Goal: Task Accomplishment & Management: Use online tool/utility

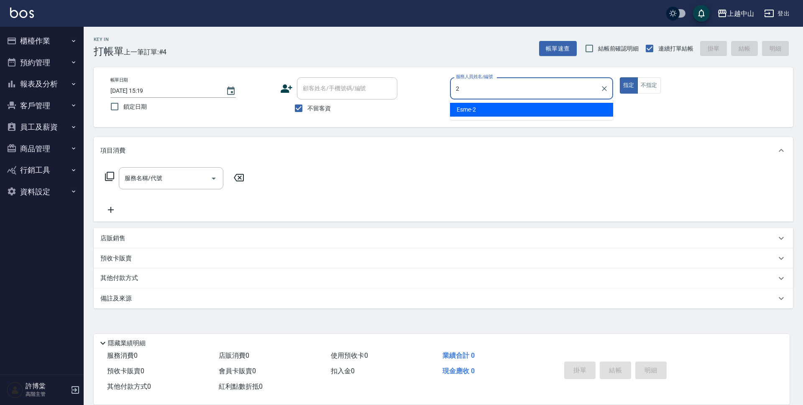
type input "Esme-2"
type button "true"
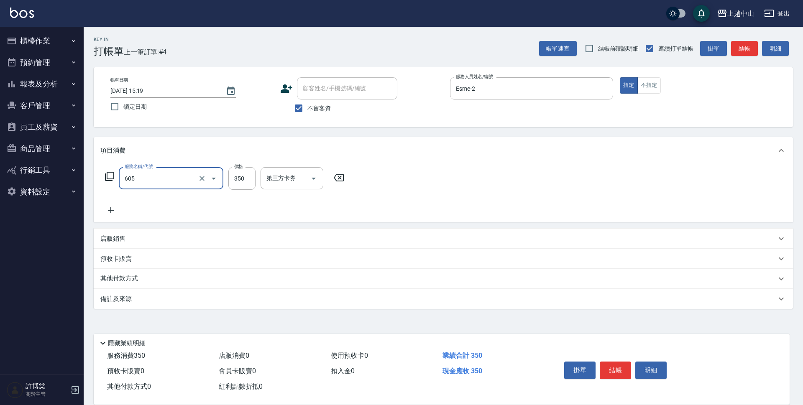
type input "洗髮 (女)(605)"
type input "500"
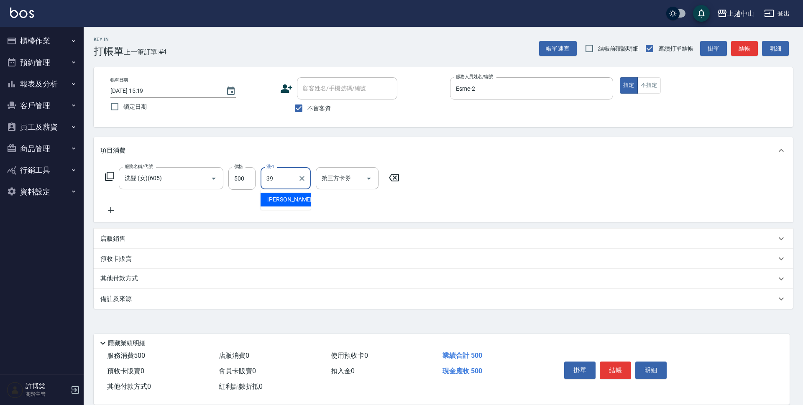
type input "[PERSON_NAME]-39"
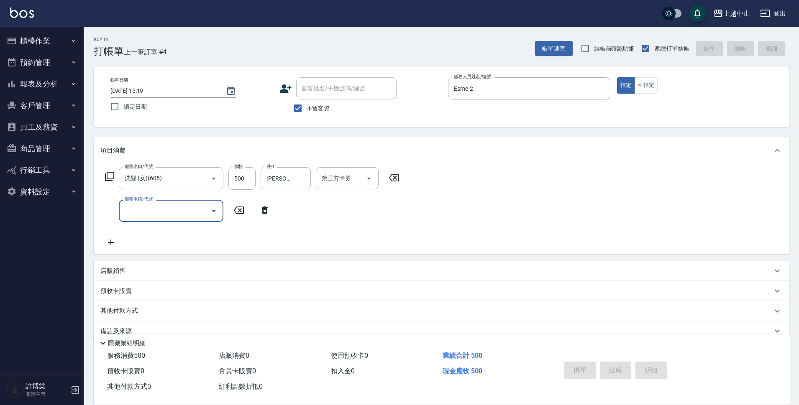
type input "[DATE] 16:24"
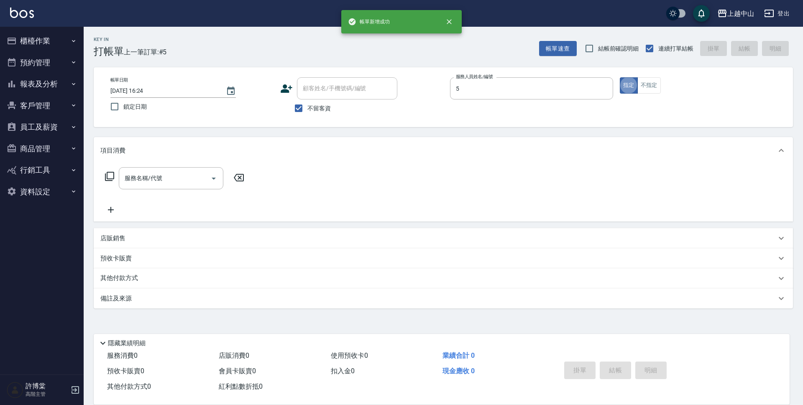
type input "Kimi-5"
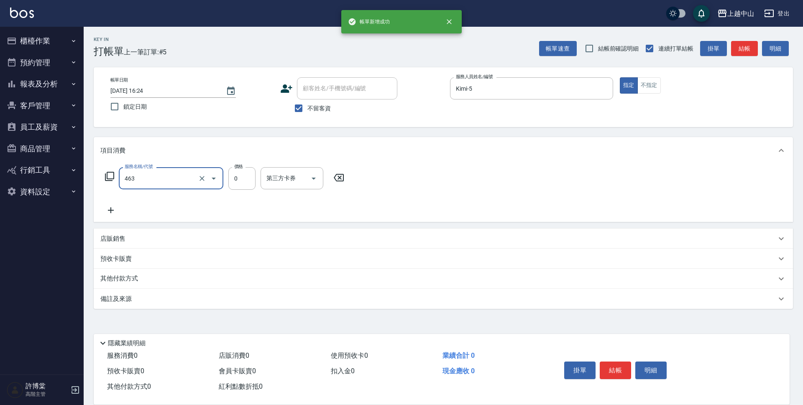
type input "護髮卡使用(463)"
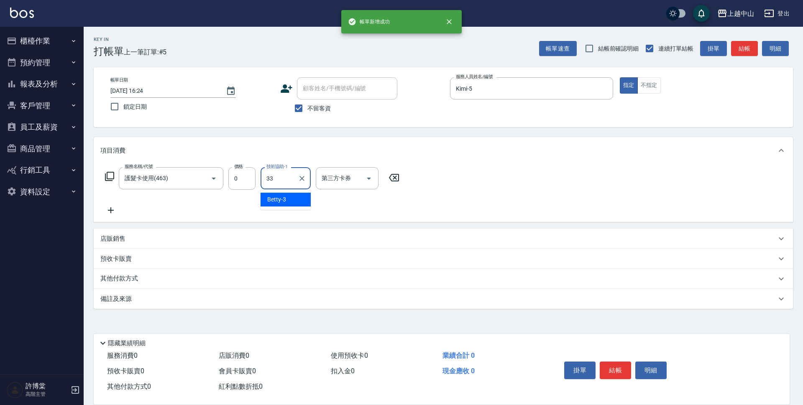
type input "[PERSON_NAME]-33"
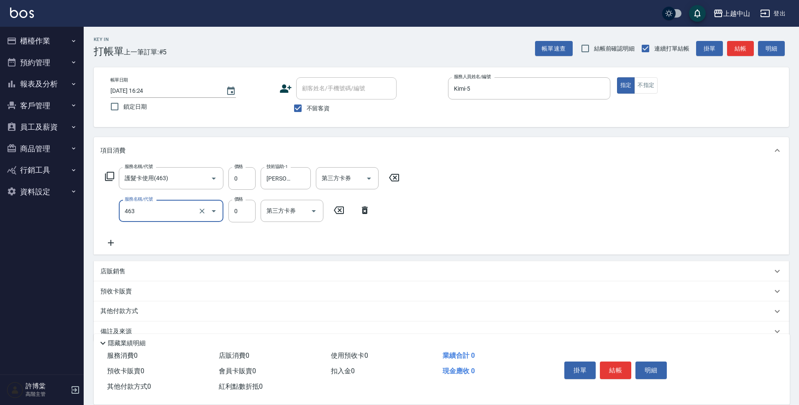
type input "護髮卡使用(463)"
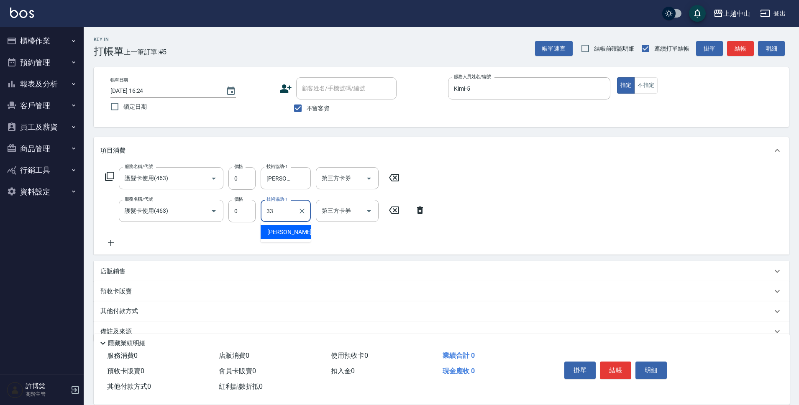
type input "[PERSON_NAME]-33"
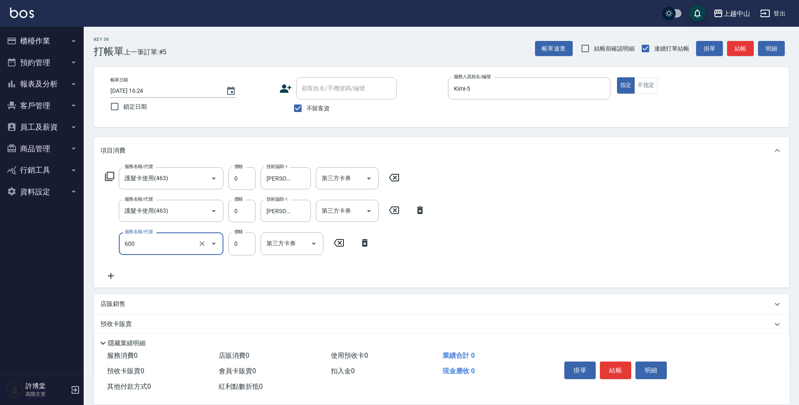
type input "洗髮(免費)(600)"
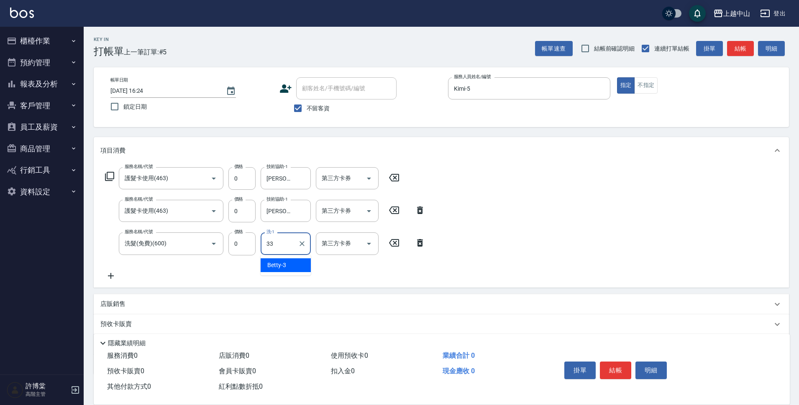
type input "[PERSON_NAME]-33"
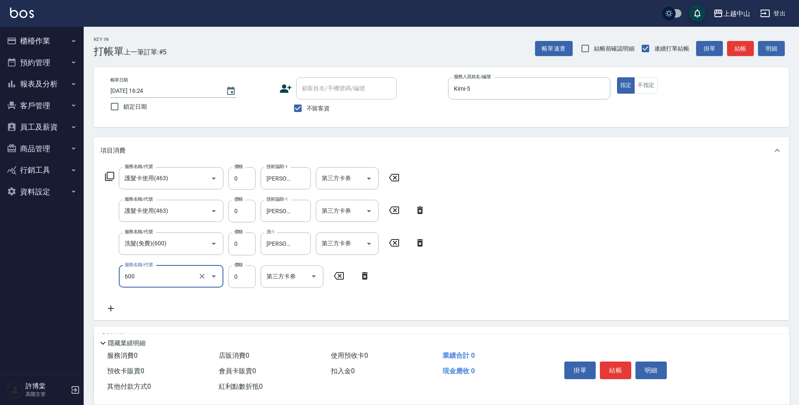
type input "洗髮(免費)(600)"
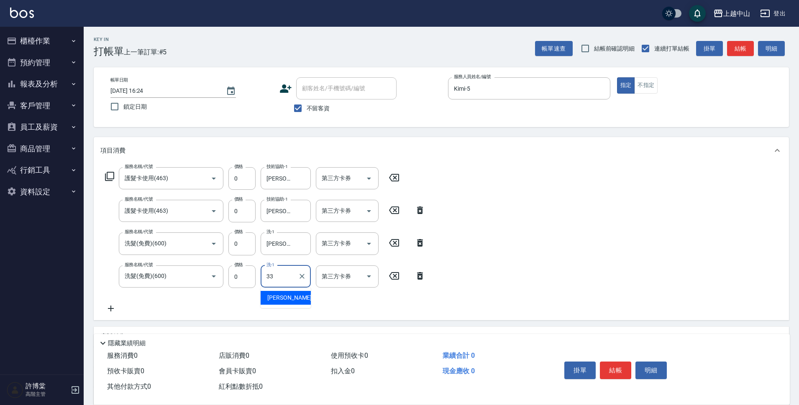
type input "[PERSON_NAME]-33"
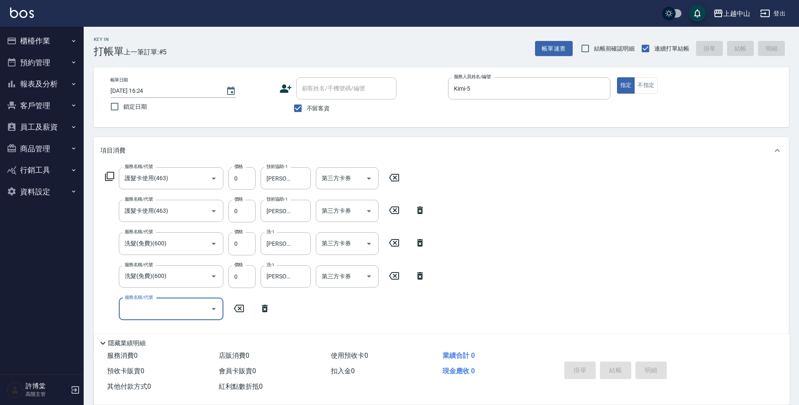
type input "[DATE] 16:25"
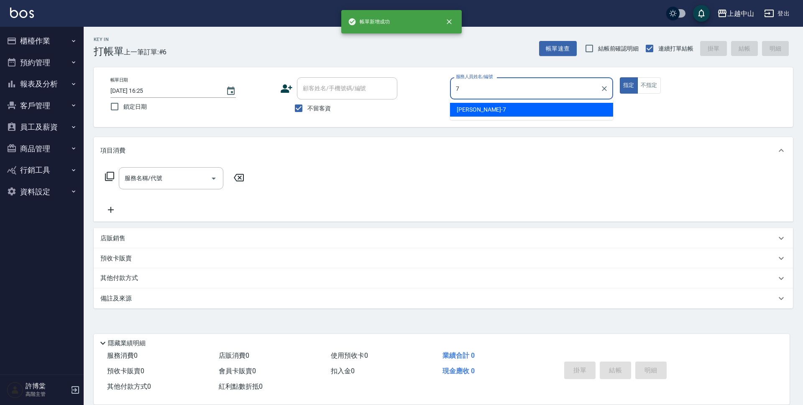
type input "[PERSON_NAME]-7"
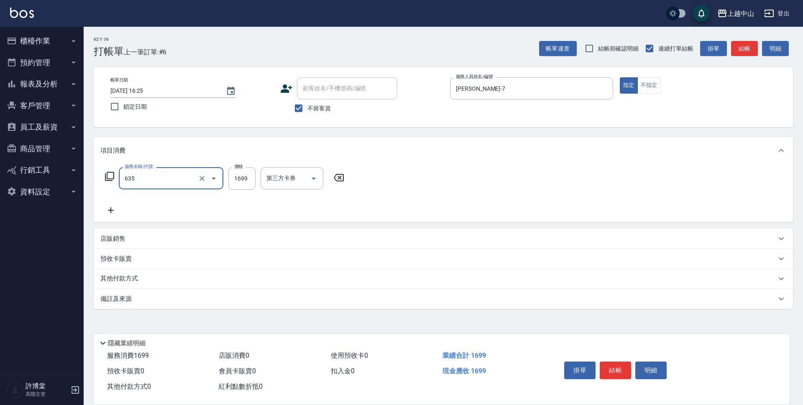
type input "兩段自備單次(635)"
type input "1000"
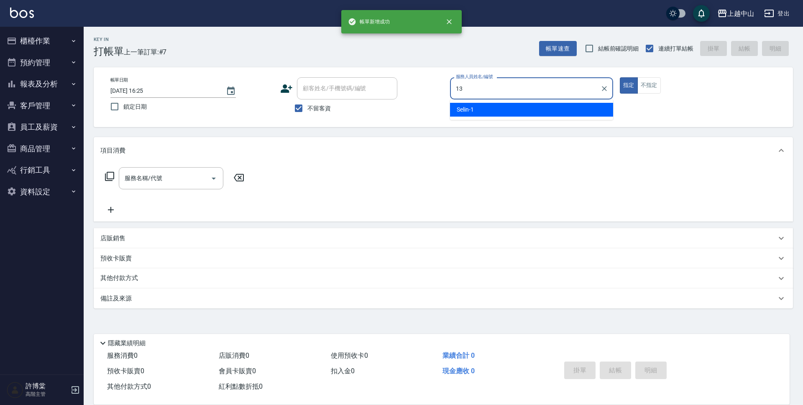
type input "KIKI-13"
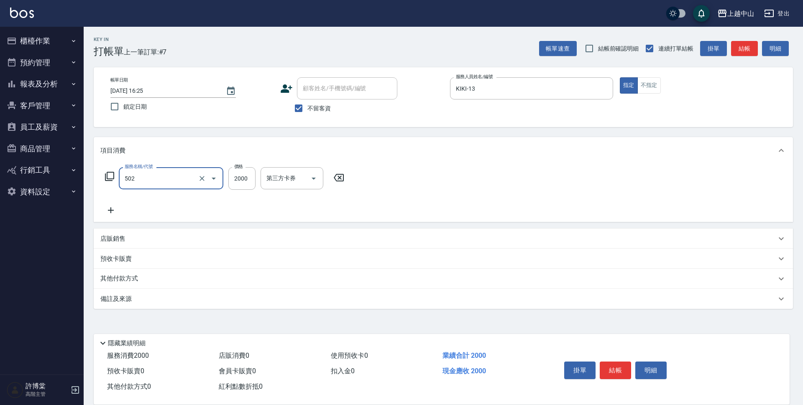
type input "染髮2000以上(502)"
type input "3000"
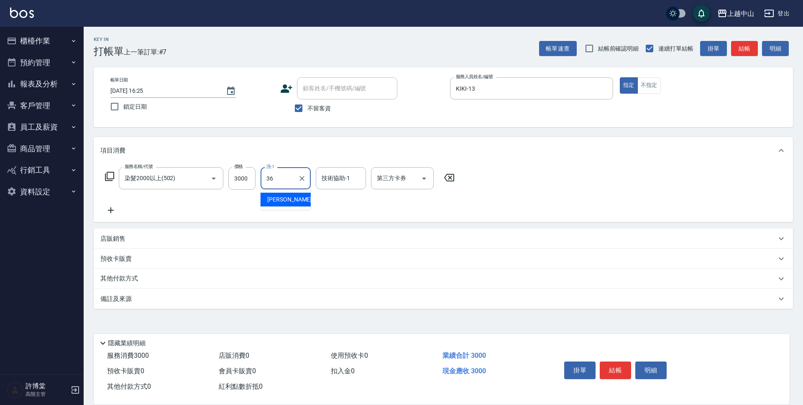
type input "薇慈-36"
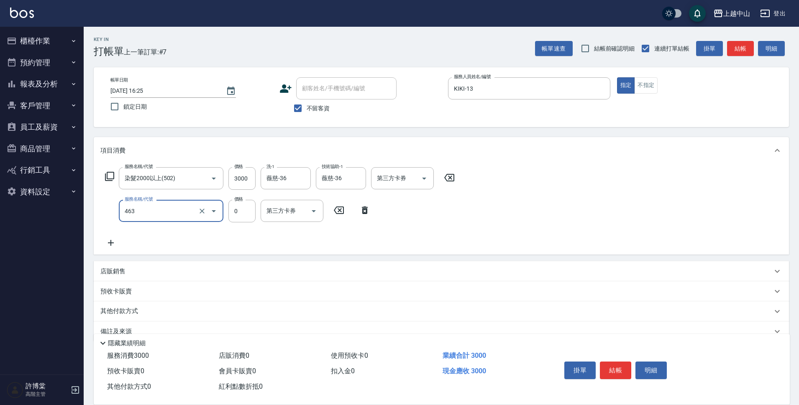
type input "護髮卡使用(463)"
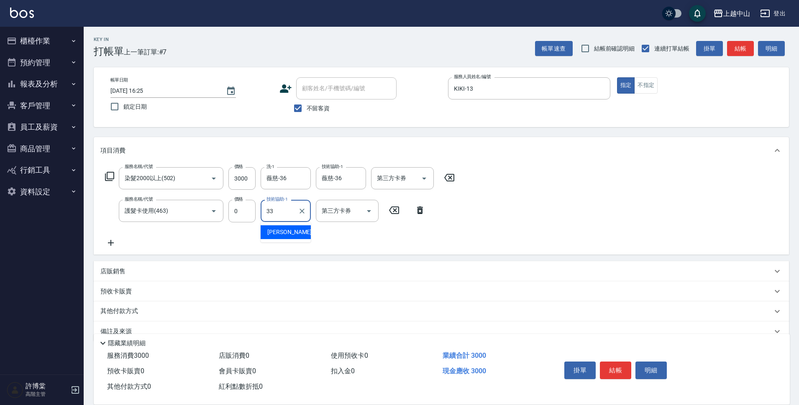
type input "[PERSON_NAME]-33"
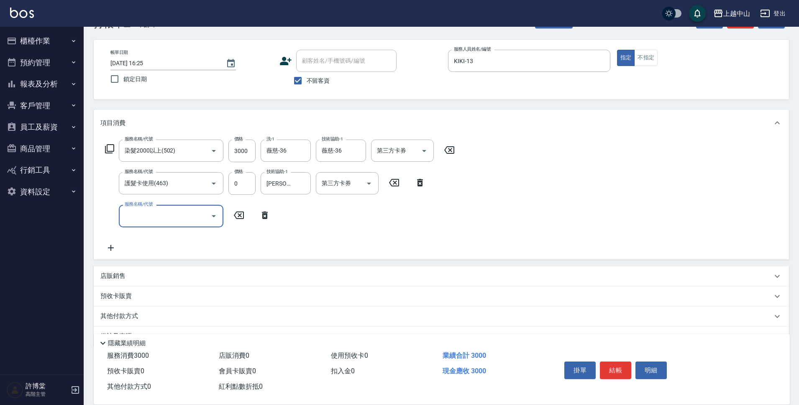
scroll to position [49, 0]
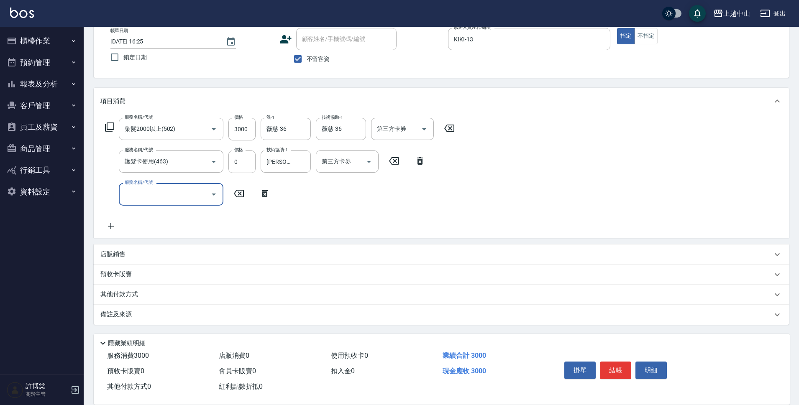
click at [175, 294] on div "其他付款方式" at bounding box center [436, 294] width 672 height 9
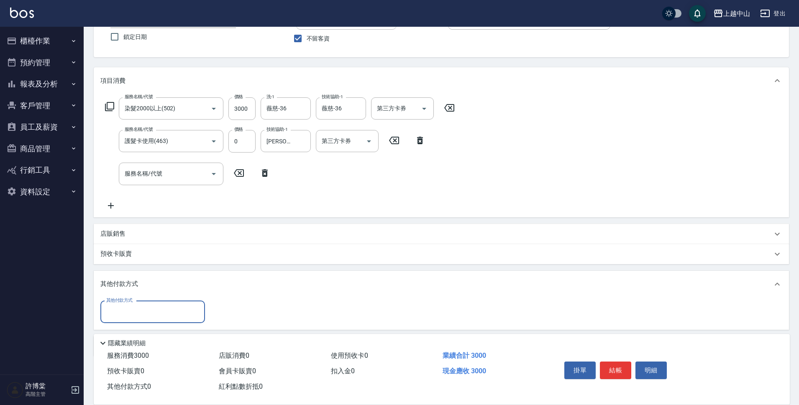
scroll to position [102, 0]
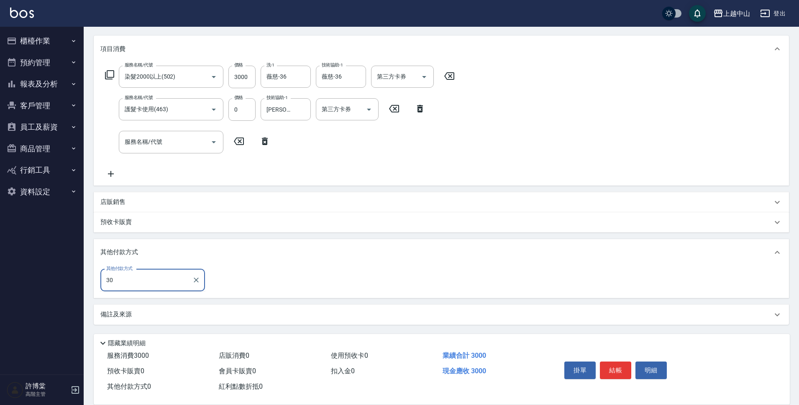
type input "3"
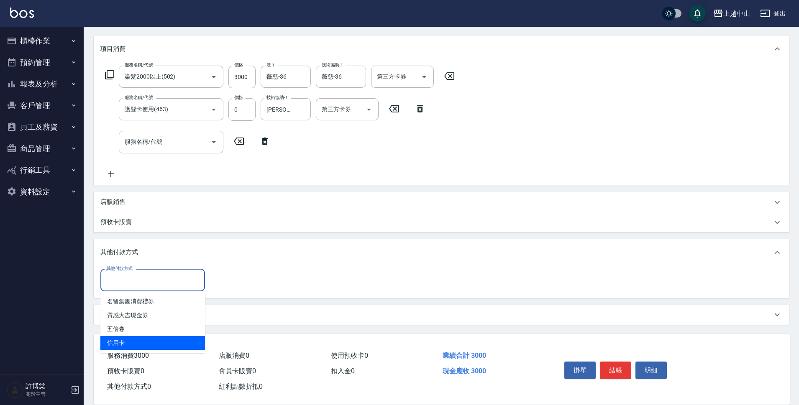
click at [155, 350] on ul "名留集團消費禮券 質感大吉現金券 五倍卷 信用卡" at bounding box center [152, 323] width 105 height 62
click at [156, 346] on span "信用卡" at bounding box center [152, 343] width 105 height 14
type input "信用卡"
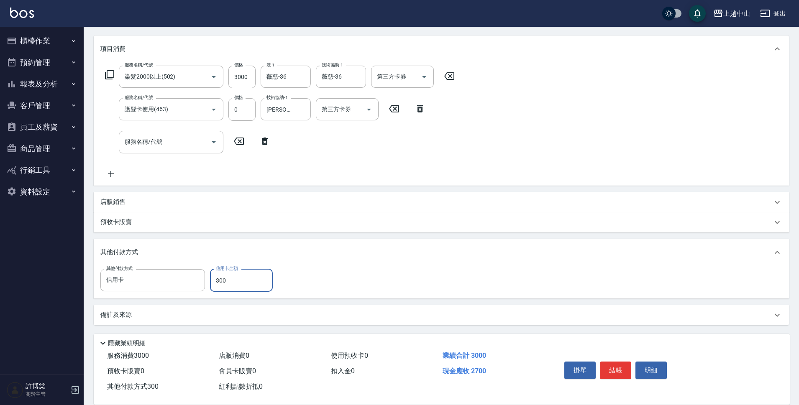
type input "3000"
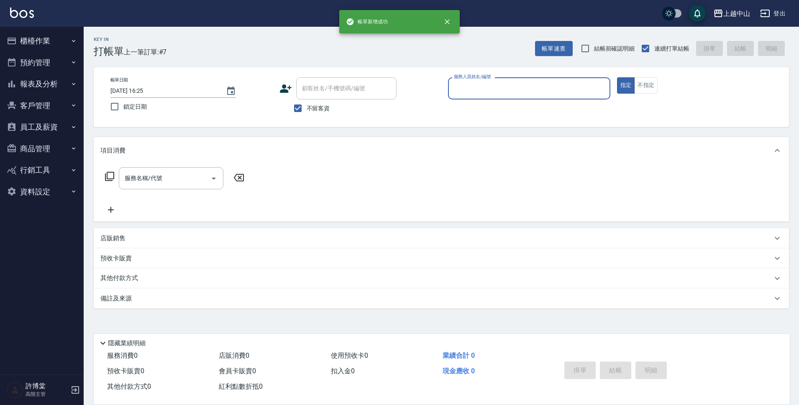
scroll to position [0, 0]
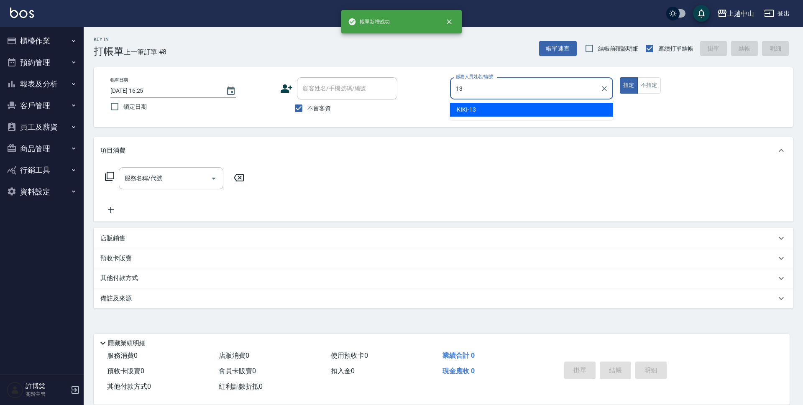
type input "KIKI-13"
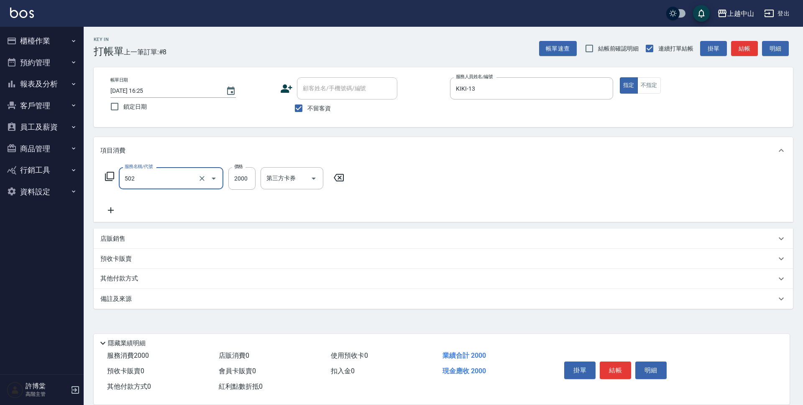
type input "染髮2000以上(502)"
type input "4000"
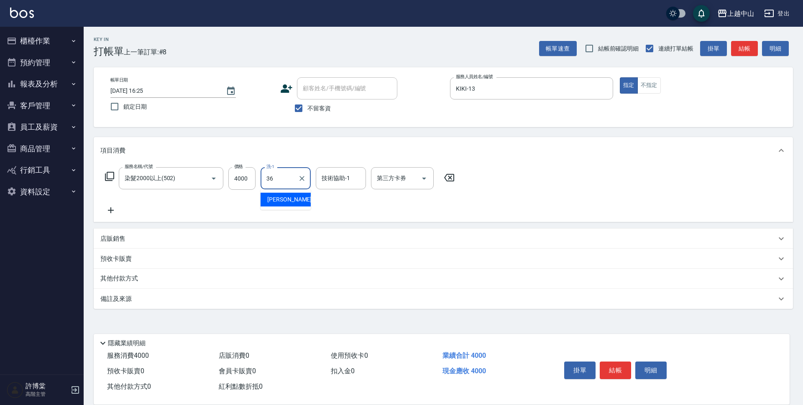
type input "薇慈-36"
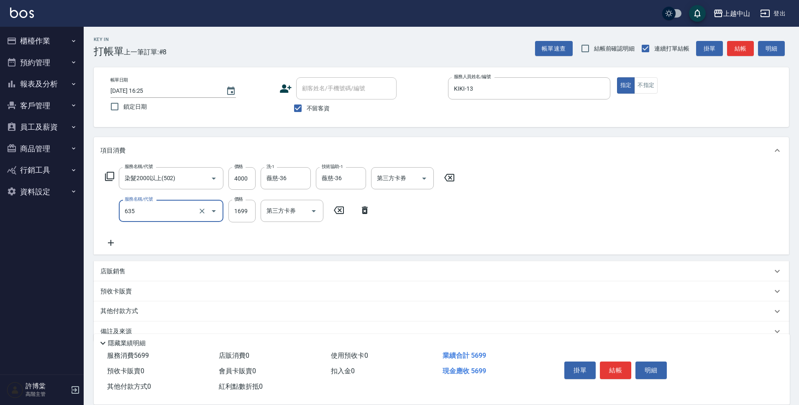
type input "兩段自備單次(635)"
type input "2000"
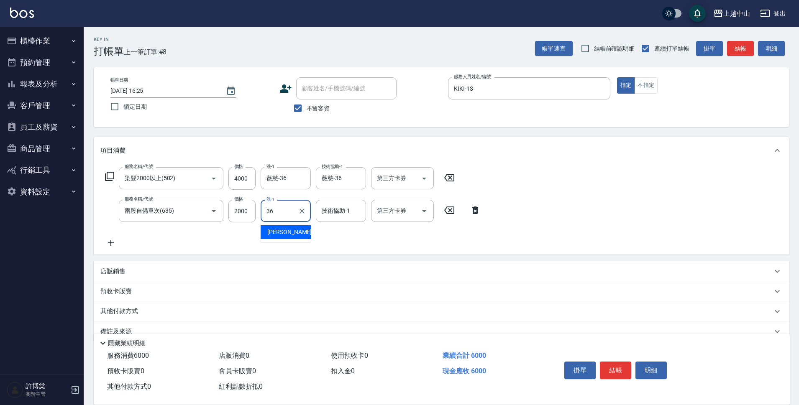
type input "薇慈-36"
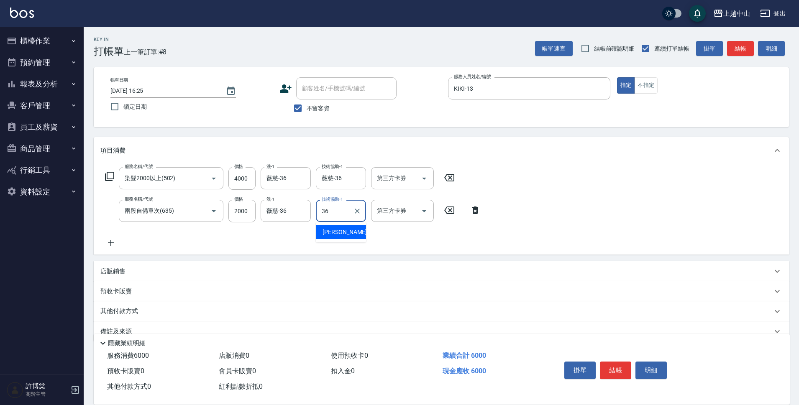
type input "薇慈-36"
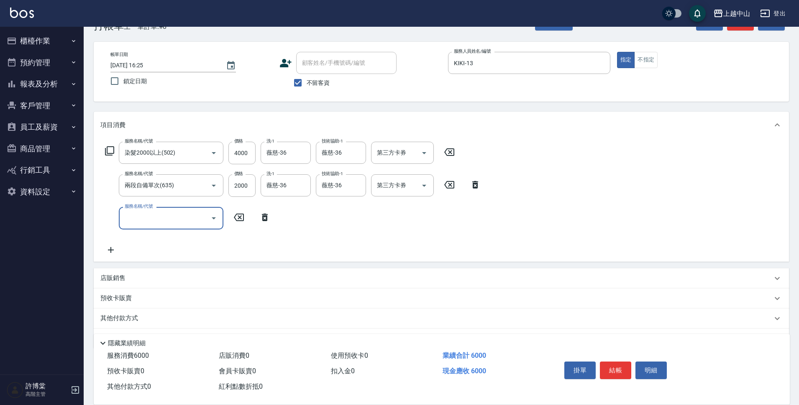
scroll to position [49, 0]
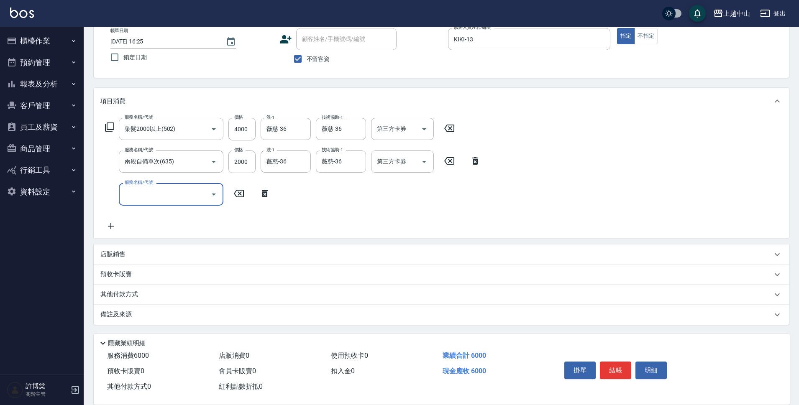
click at [170, 252] on div "店販銷售" at bounding box center [436, 254] width 672 height 9
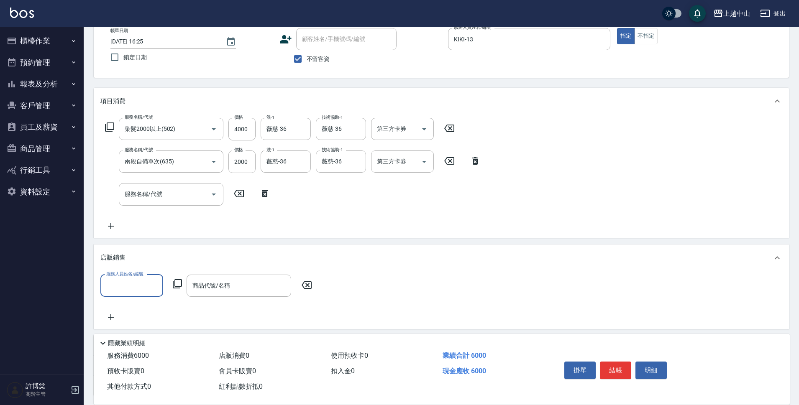
scroll to position [0, 0]
type input "KIKI-13"
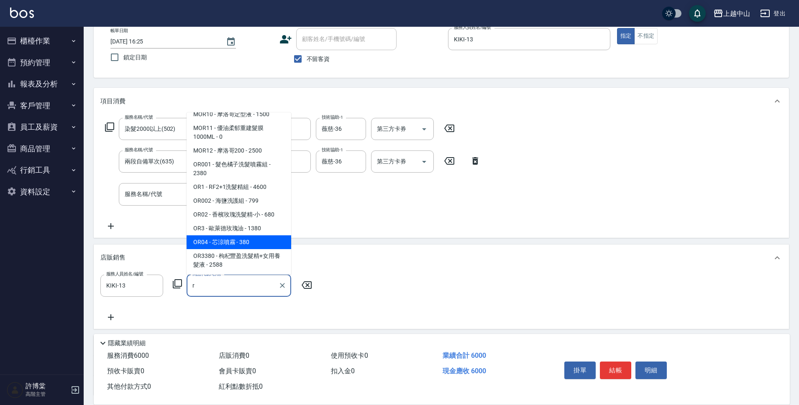
scroll to position [544, 0]
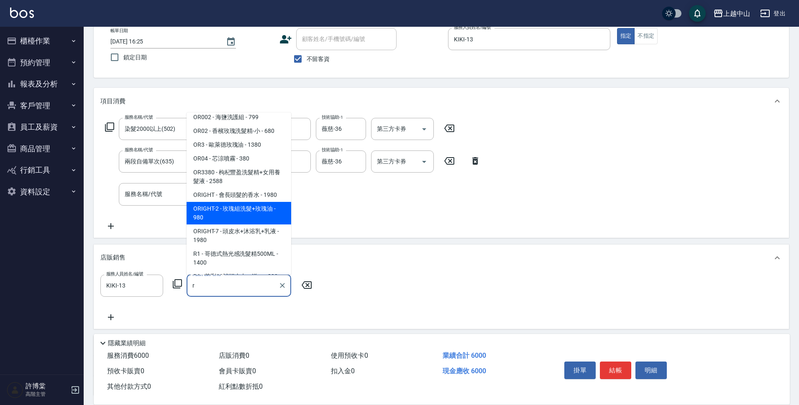
type input "r"
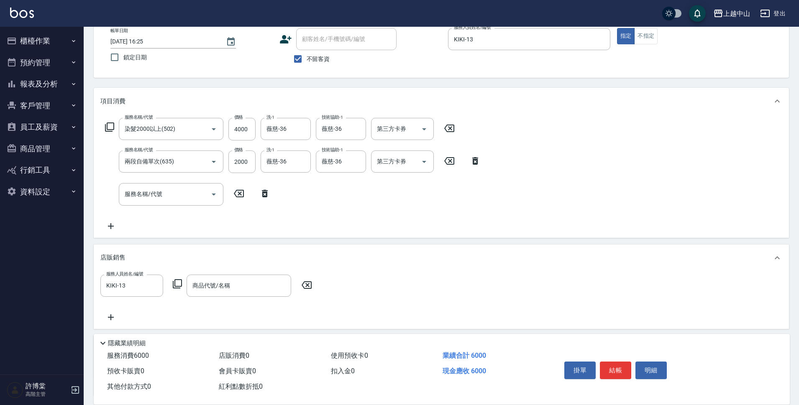
drag, startPoint x: 291, startPoint y: 203, endPoint x: 291, endPoint y: 216, distance: 13.4
click at [291, 216] on div "服務名稱/代號 染髮2000以上(502) 服務名稱/代號 價格 4000 價格 洗-1 薇慈-36 洗-1 技術協助-1 薇慈-36 技術協助-1 第三方卡…" at bounding box center [292, 174] width 385 height 113
click at [230, 285] on div "商品代號/名稱 商品代號/名稱" at bounding box center [239, 286] width 105 height 22
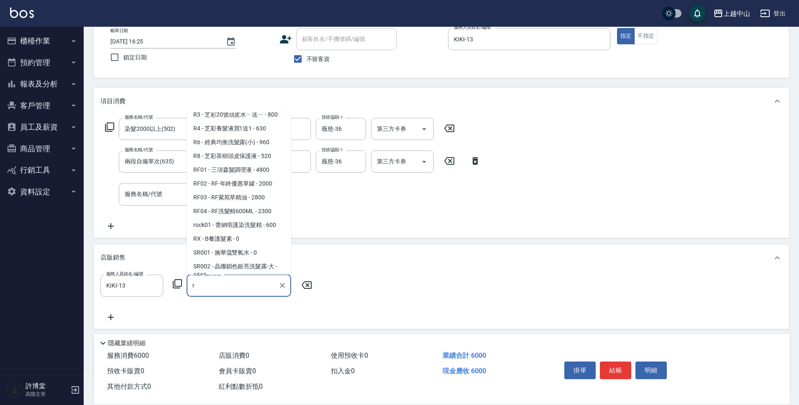
scroll to position [798, 0]
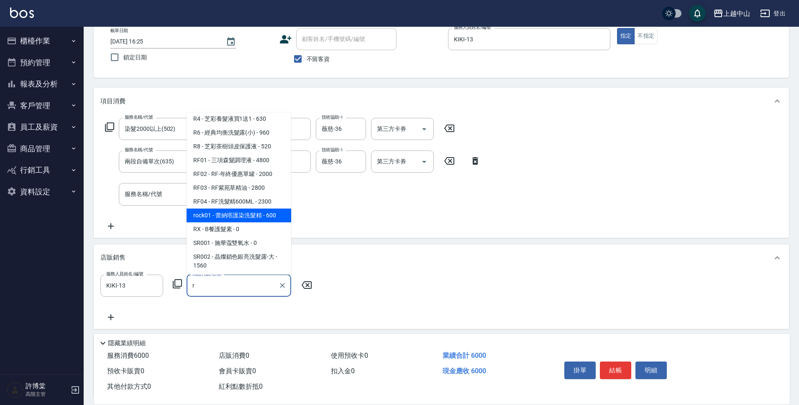
click at [256, 214] on span "rock01 - 蕾納塔護染洗髮精 - 600" at bounding box center [239, 216] width 105 height 14
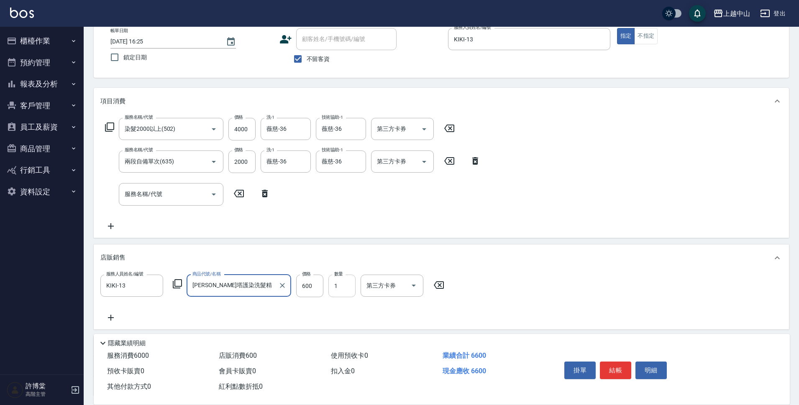
type input "[PERSON_NAME]塔護染洗髮精"
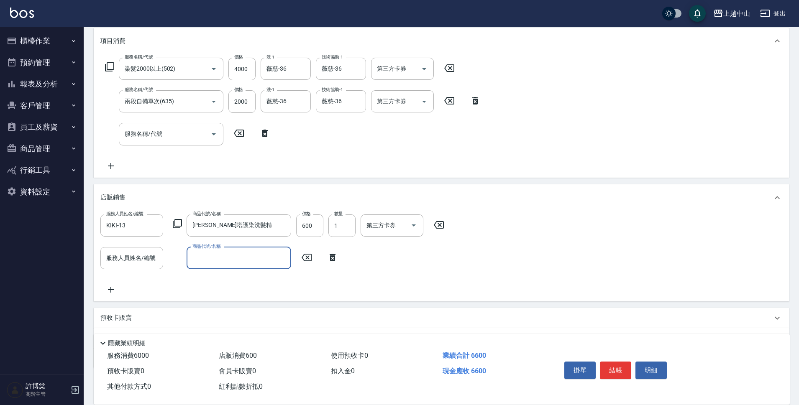
scroll to position [153, 0]
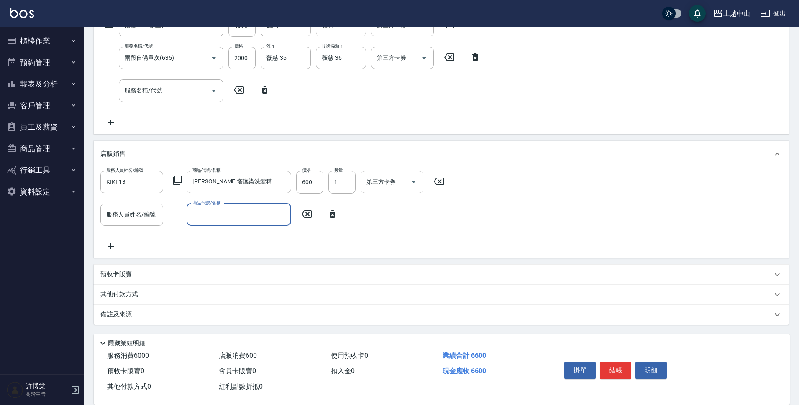
click at [174, 295] on div "其他付款方式" at bounding box center [436, 294] width 672 height 9
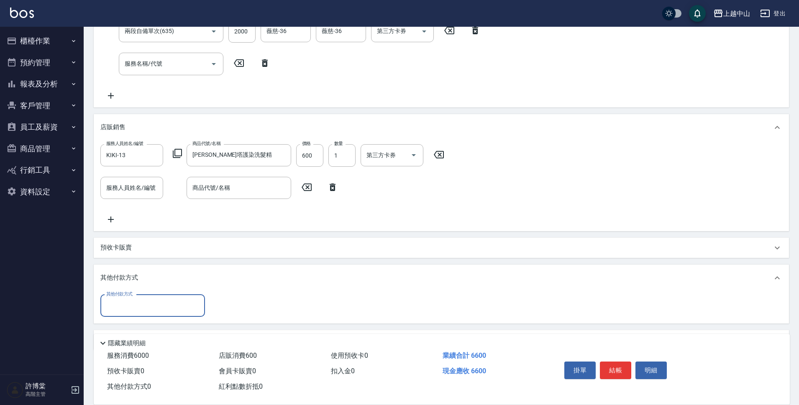
scroll to position [195, 0]
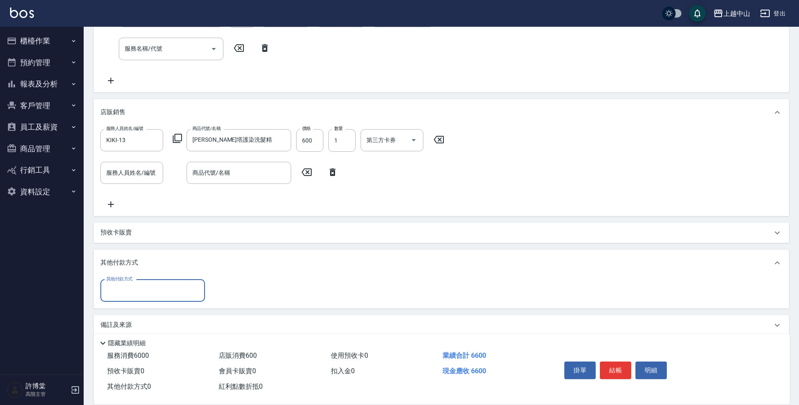
click at [149, 287] on input "其他付款方式" at bounding box center [152, 291] width 97 height 15
click at [146, 348] on span "信用卡" at bounding box center [152, 354] width 105 height 14
type input "信用卡"
type input "6600"
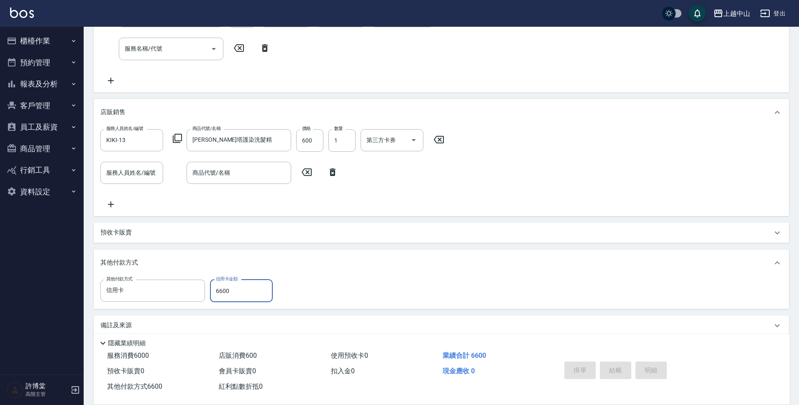
type input "[DATE] 16:26"
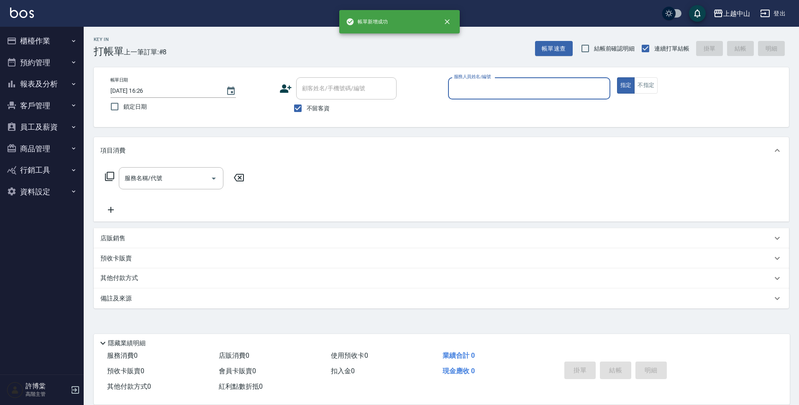
scroll to position [0, 0]
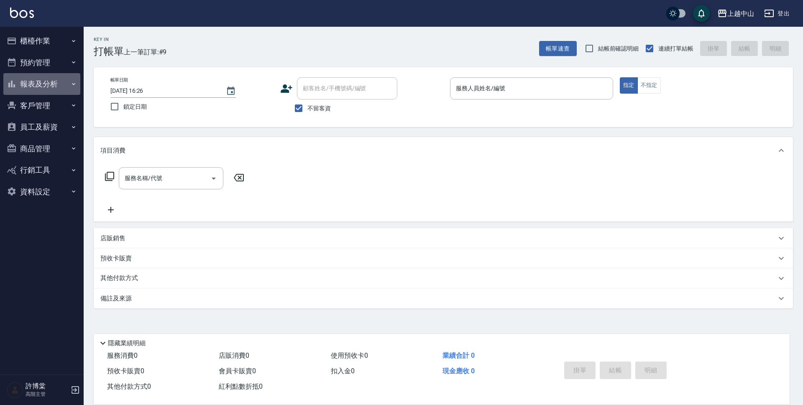
click at [70, 84] on button "報表及分析" at bounding box center [41, 84] width 77 height 22
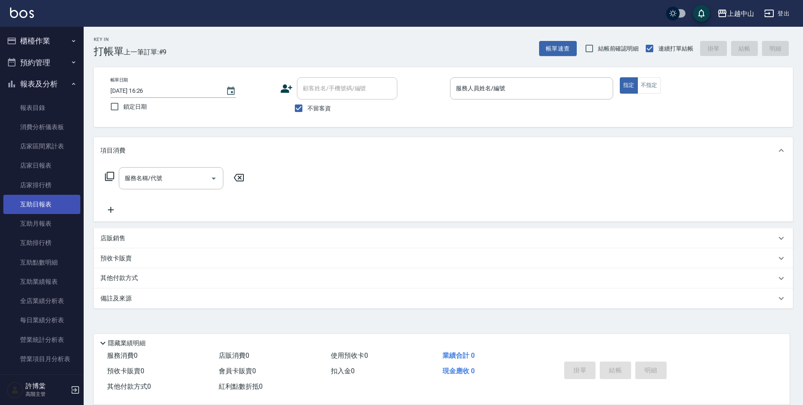
click at [52, 205] on link "互助日報表" at bounding box center [41, 204] width 77 height 19
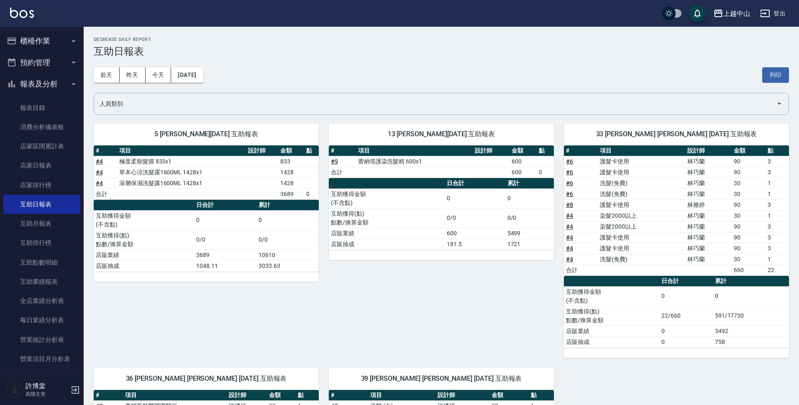
click at [63, 84] on button "報表及分析" at bounding box center [41, 84] width 77 height 22
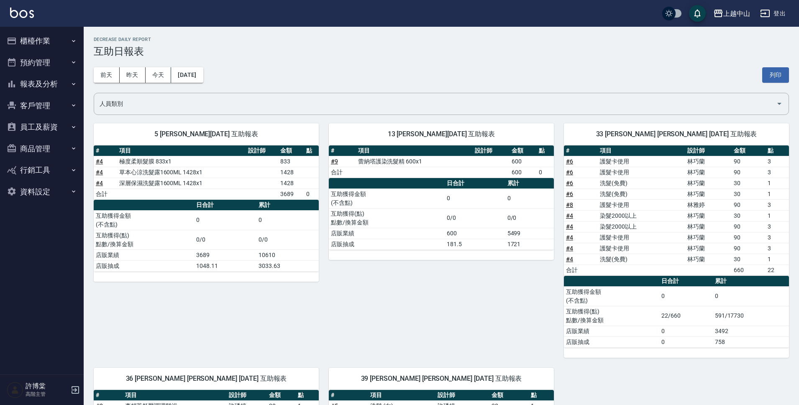
click at [61, 40] on button "櫃檯作業" at bounding box center [41, 41] width 77 height 22
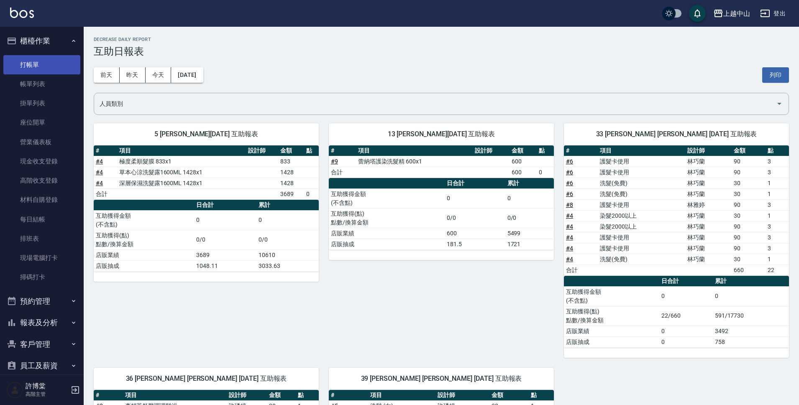
click at [59, 72] on link "打帳單" at bounding box center [41, 64] width 77 height 19
